Goal: Ask a question

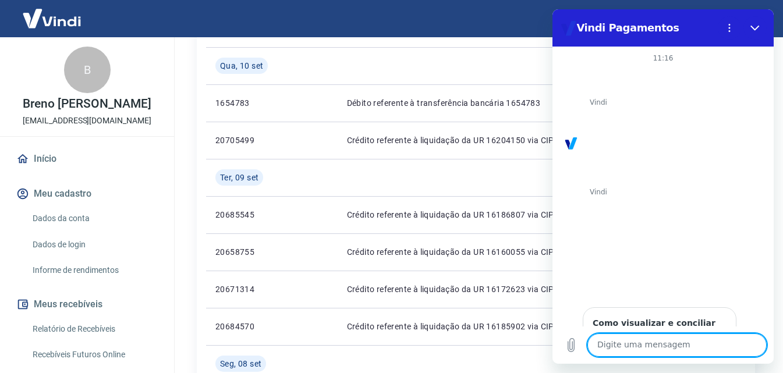
scroll to position [2061, 0]
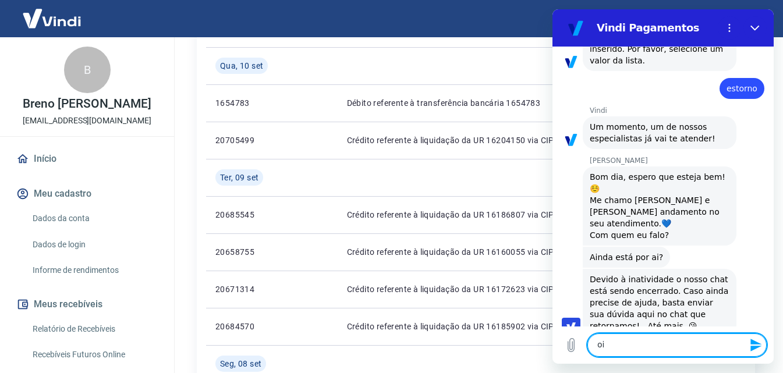
type textarea "oi!"
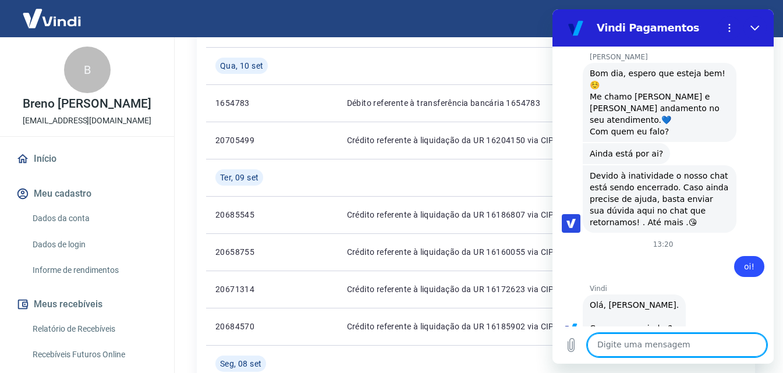
scroll to position [2408, 0]
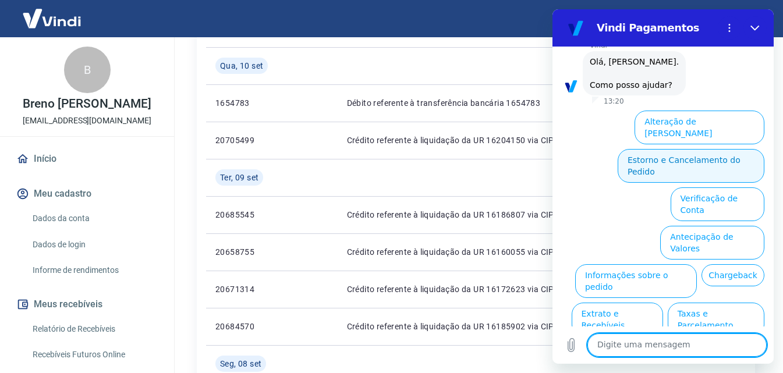
click at [695, 149] on button "Estorno e Cancelamento do Pedido" at bounding box center [691, 166] width 147 height 34
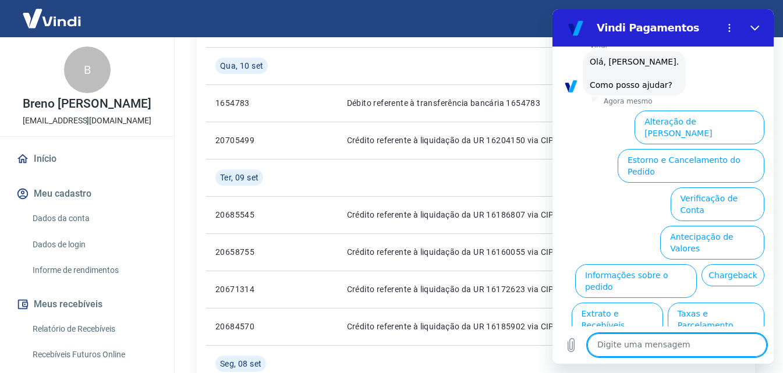
scroll to position [2458, 0]
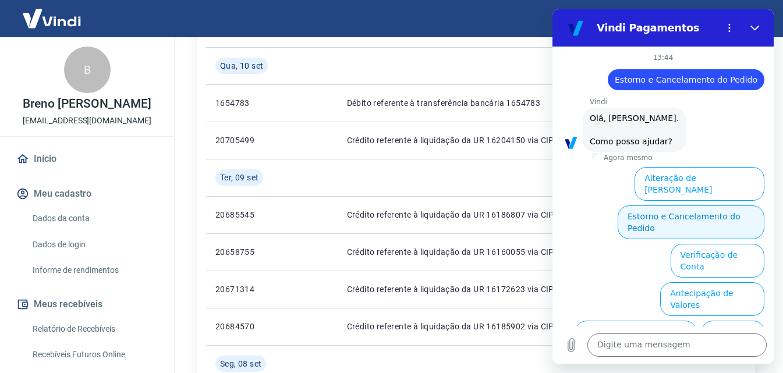
click at [663, 206] on button "Estorno e Cancelamento do Pedido" at bounding box center [691, 223] width 147 height 34
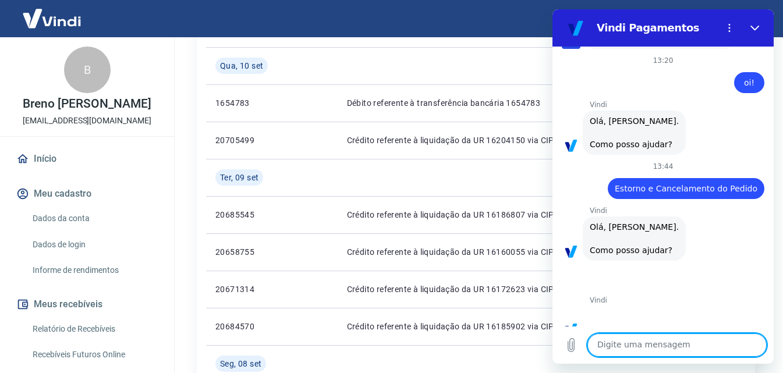
scroll to position [2558, 0]
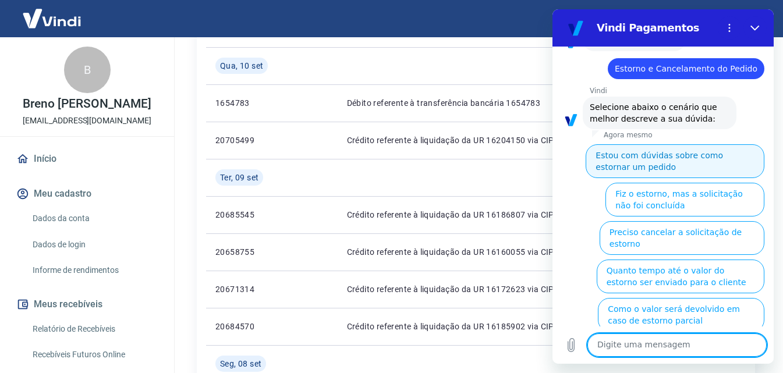
click at [631, 144] on button "Estou com dúvidas sobre como estornar um pedido" at bounding box center [675, 161] width 179 height 34
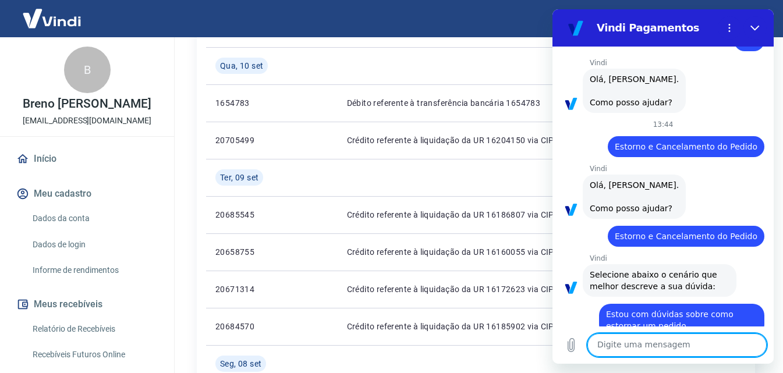
scroll to position [2521, 0]
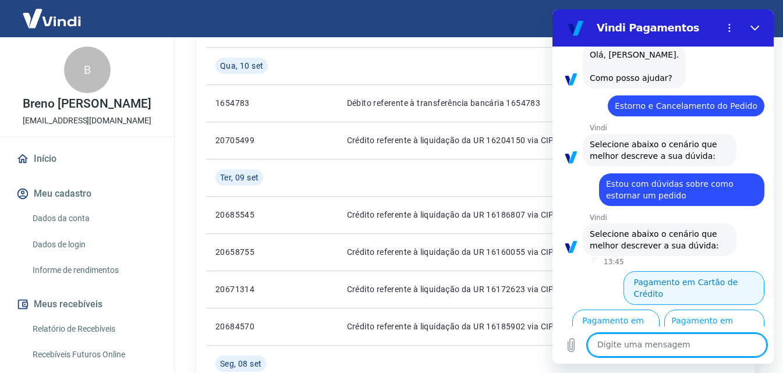
click at [646, 271] on button "Pagamento em Cartão de Crédito" at bounding box center [694, 288] width 141 height 34
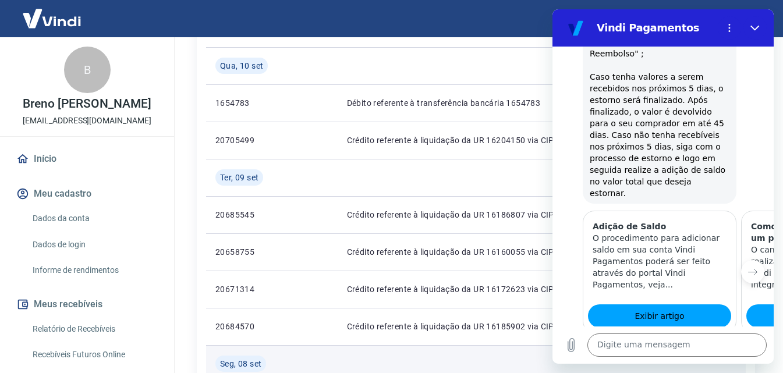
scroll to position [3007, 0]
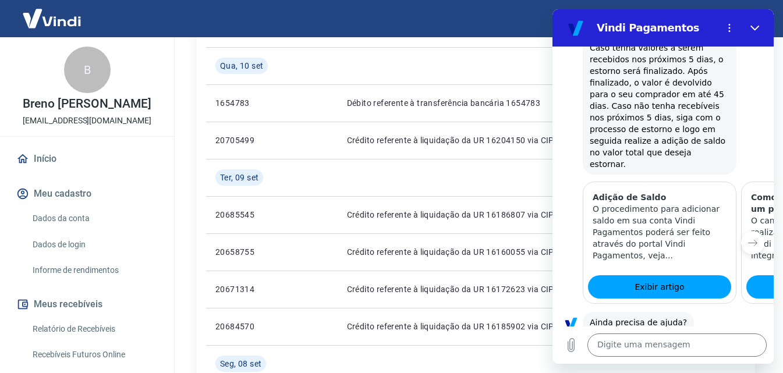
click at [701, 348] on button "Sim" at bounding box center [708, 359] width 34 height 22
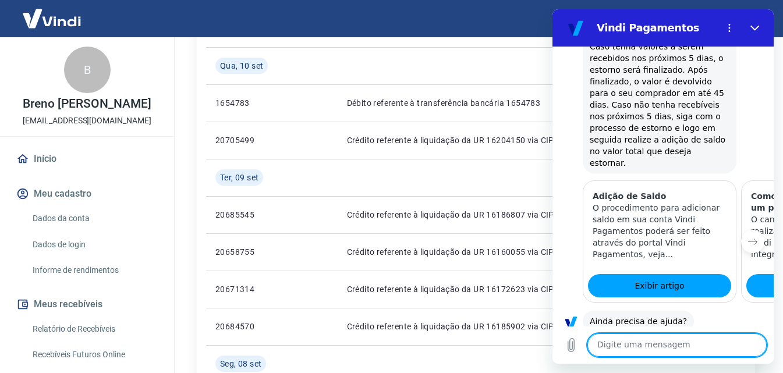
scroll to position [3311, 0]
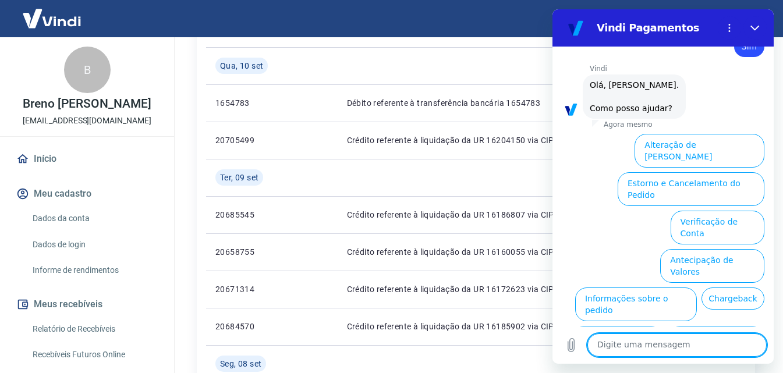
click at [657, 356] on textarea at bounding box center [676, 345] width 179 height 23
type textarea "a"
type textarea "agente"
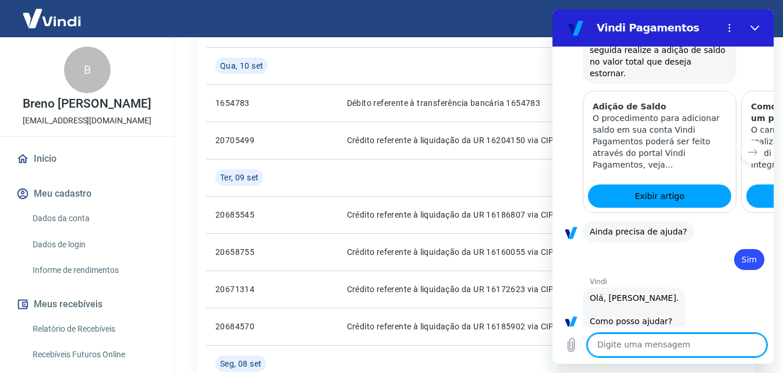
scroll to position [3159, 0]
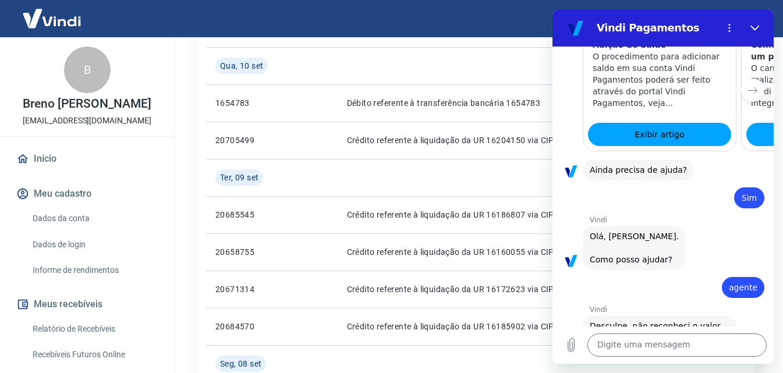
click at [636, 332] on div "Digite uma mensagem x" at bounding box center [663, 345] width 221 height 37
click at [624, 342] on textarea at bounding box center [676, 345] width 179 height 23
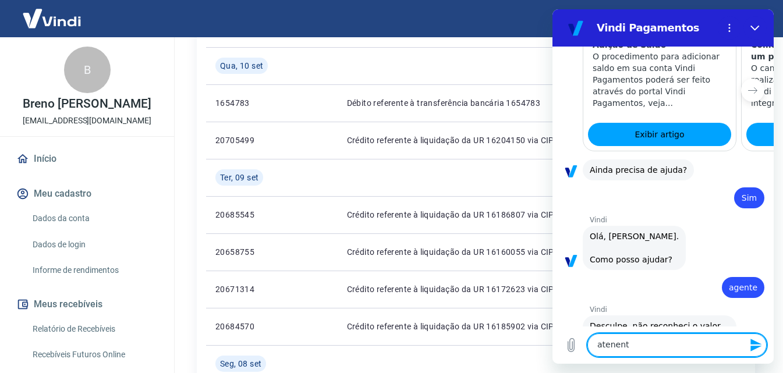
type textarea "atenente"
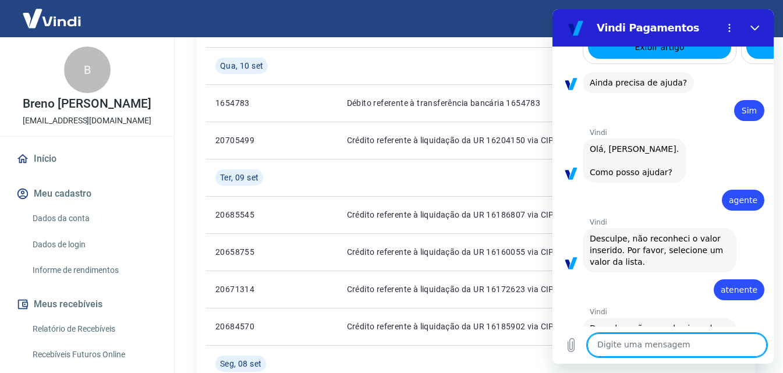
scroll to position [3249, 0]
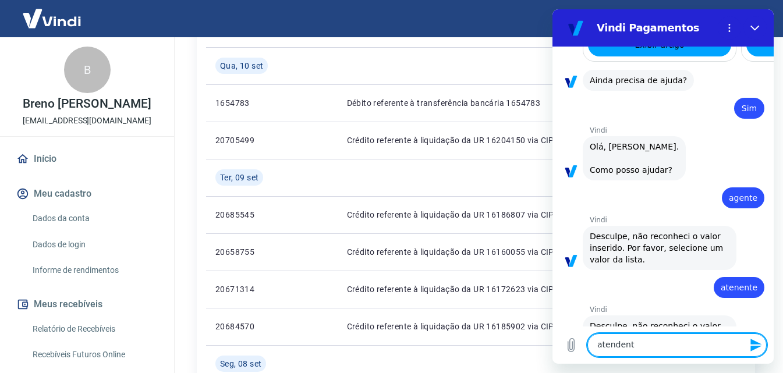
type textarea "atendente"
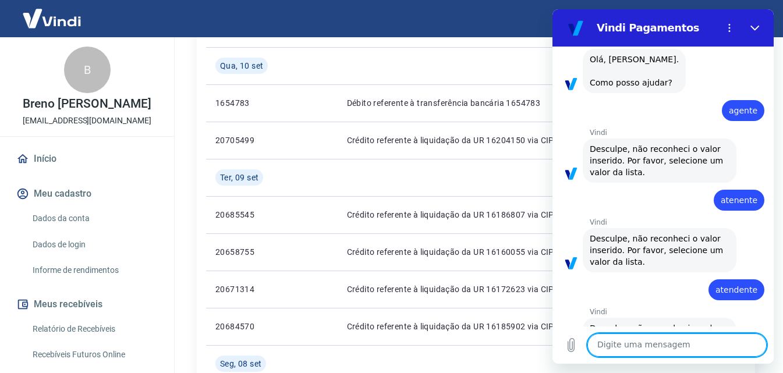
scroll to position [3339, 0]
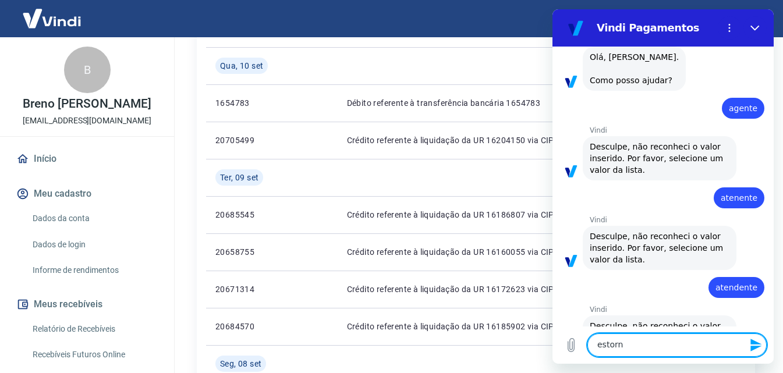
type textarea "estorno"
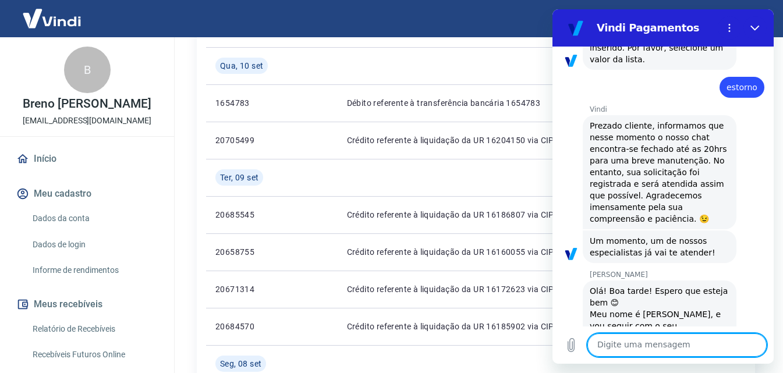
scroll to position [3731, 0]
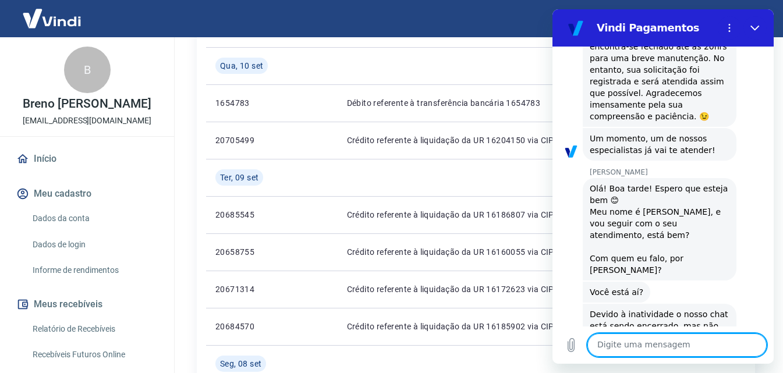
click at [624, 342] on textarea at bounding box center [676, 345] width 179 height 23
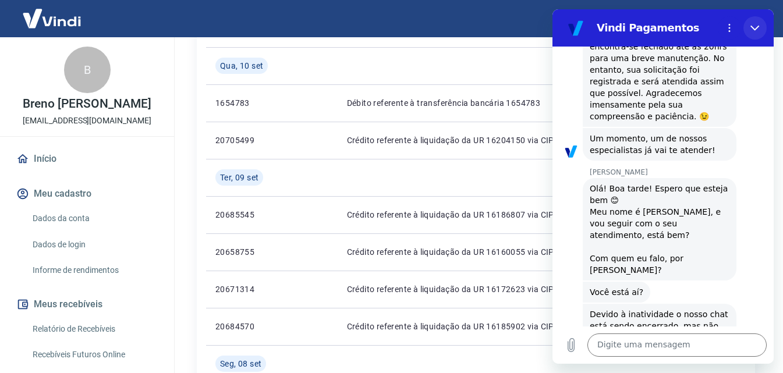
click at [751, 31] on icon "Fechar" at bounding box center [755, 27] width 9 height 9
